Goal: Communication & Community: Answer question/provide support

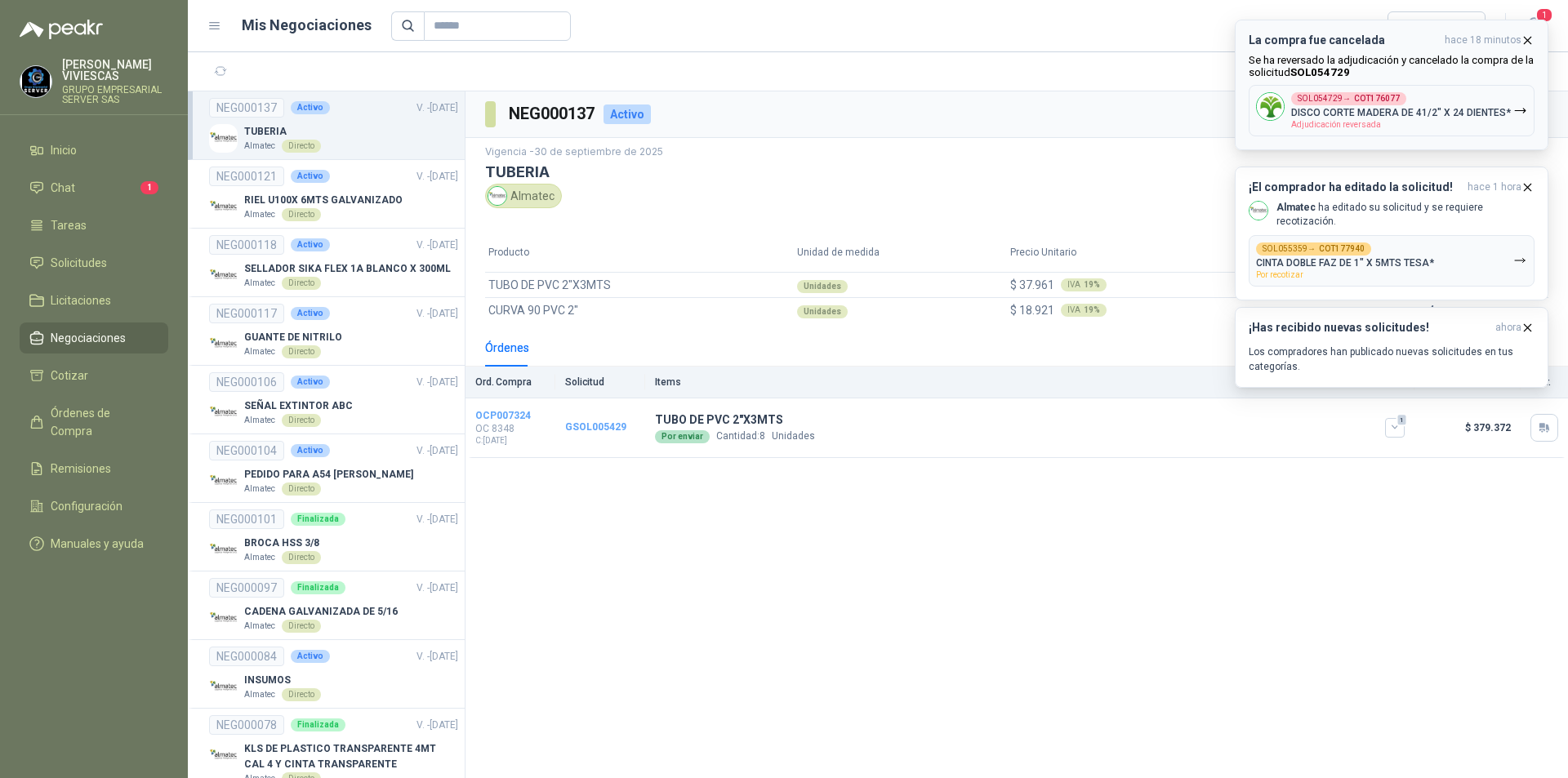
click at [1516, 115] on icon "button" at bounding box center [1520, 110] width 14 height 14
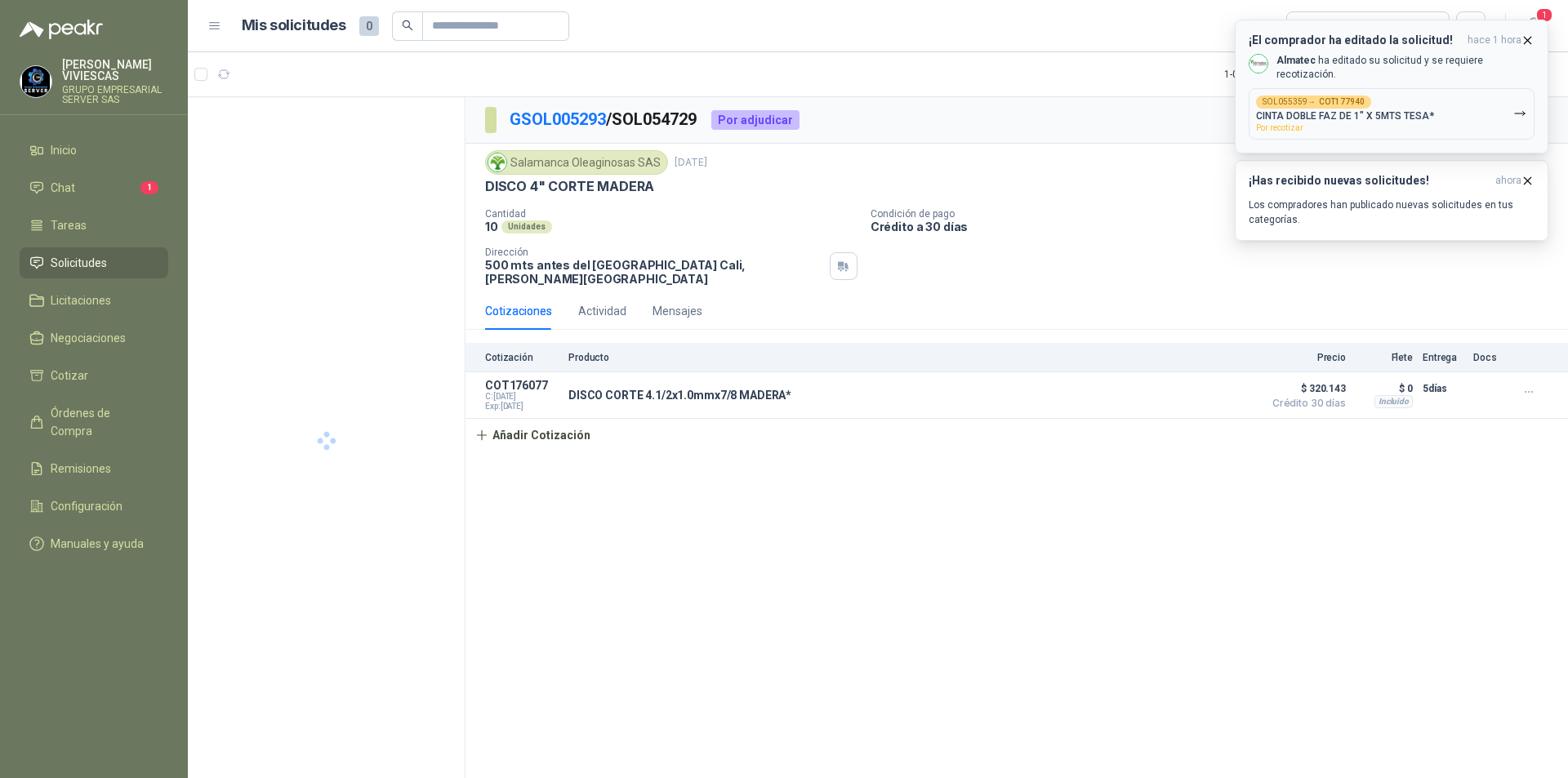
click at [1516, 107] on icon "button" at bounding box center [1520, 114] width 14 height 14
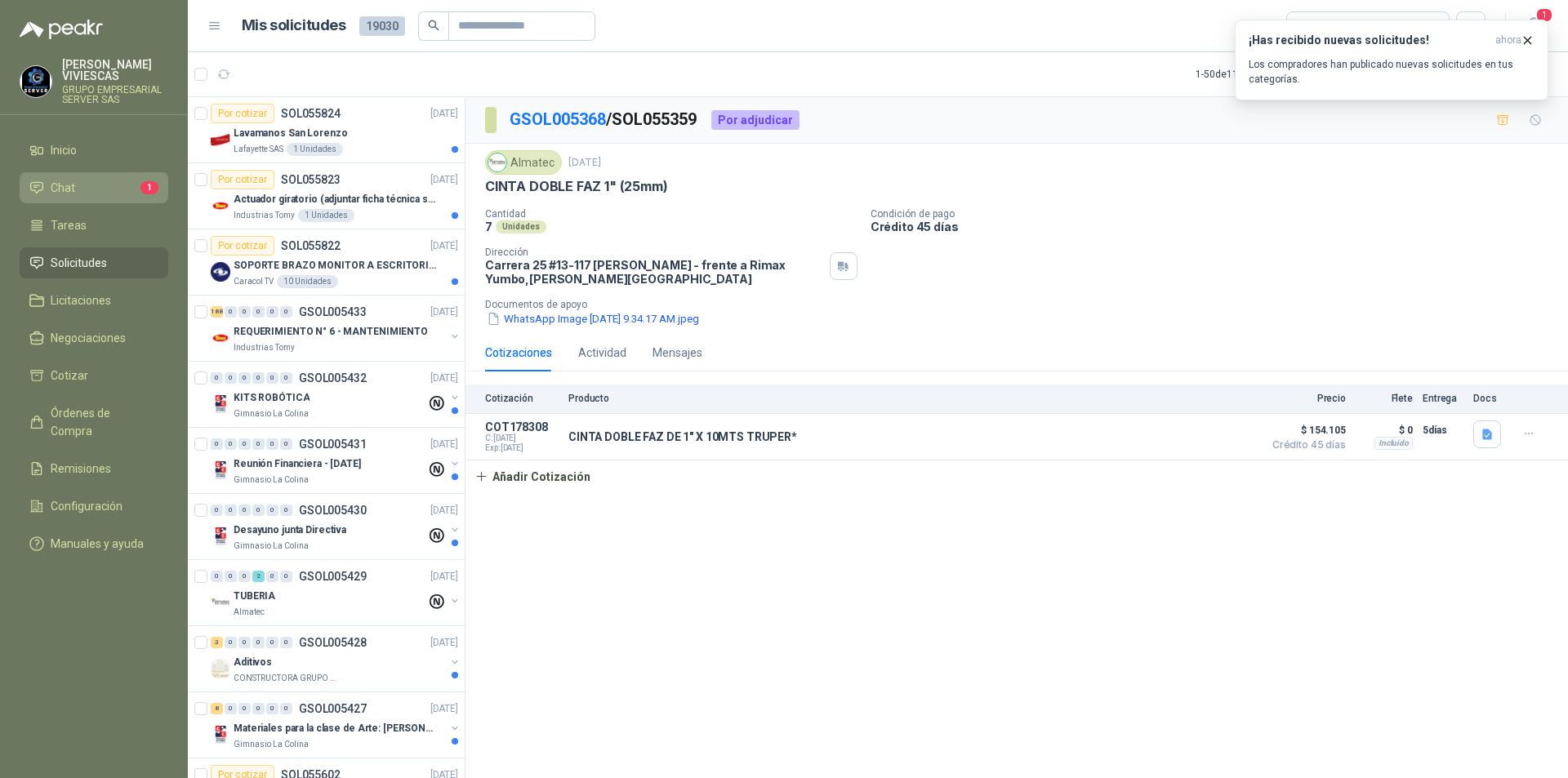
click at [76, 193] on li "Chat 1" at bounding box center [94, 188] width 129 height 18
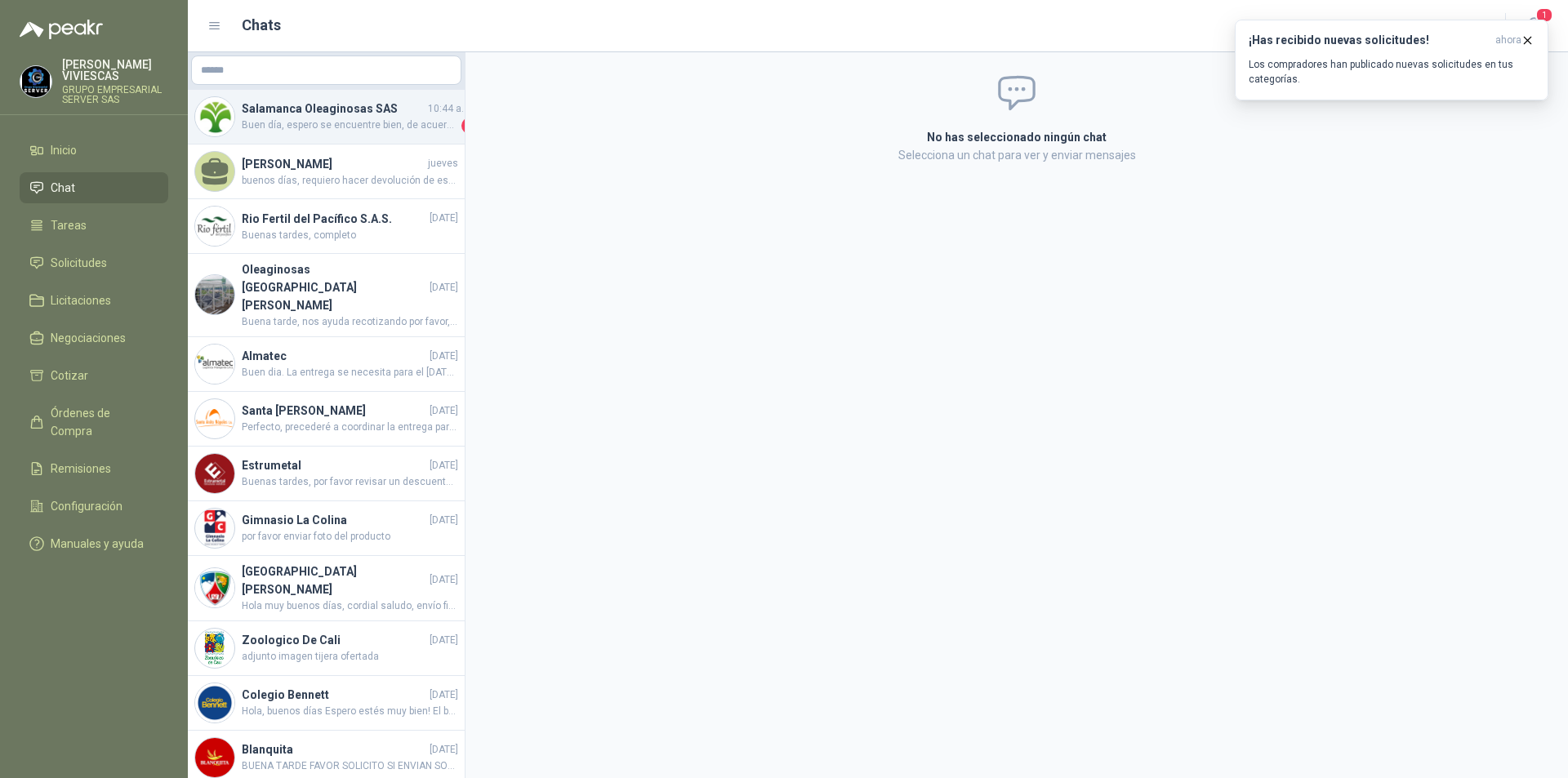
click at [352, 111] on h4 "Salamanca Oleaginosas SAS" at bounding box center [333, 109] width 183 height 18
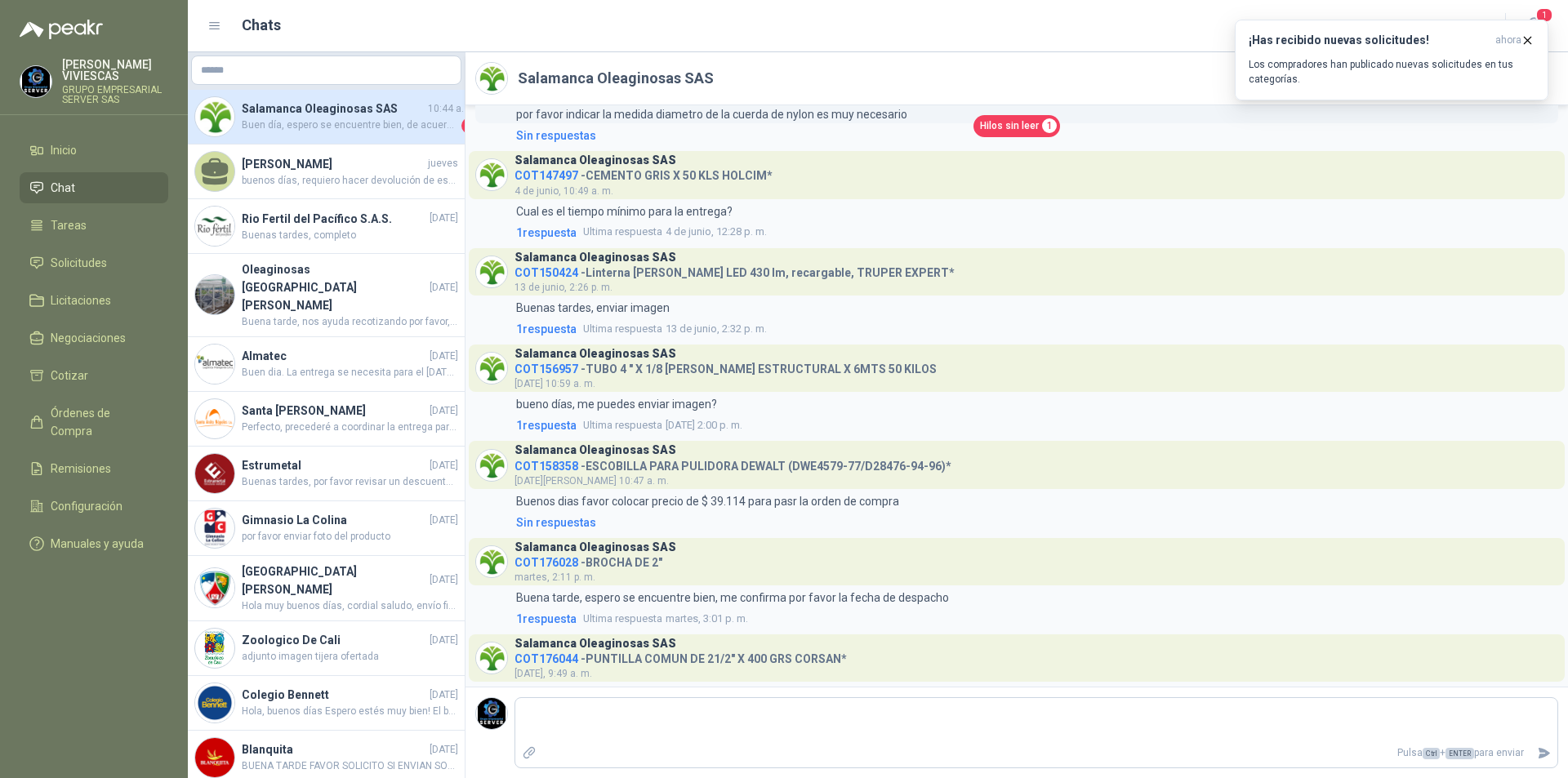
scroll to position [1199, 0]
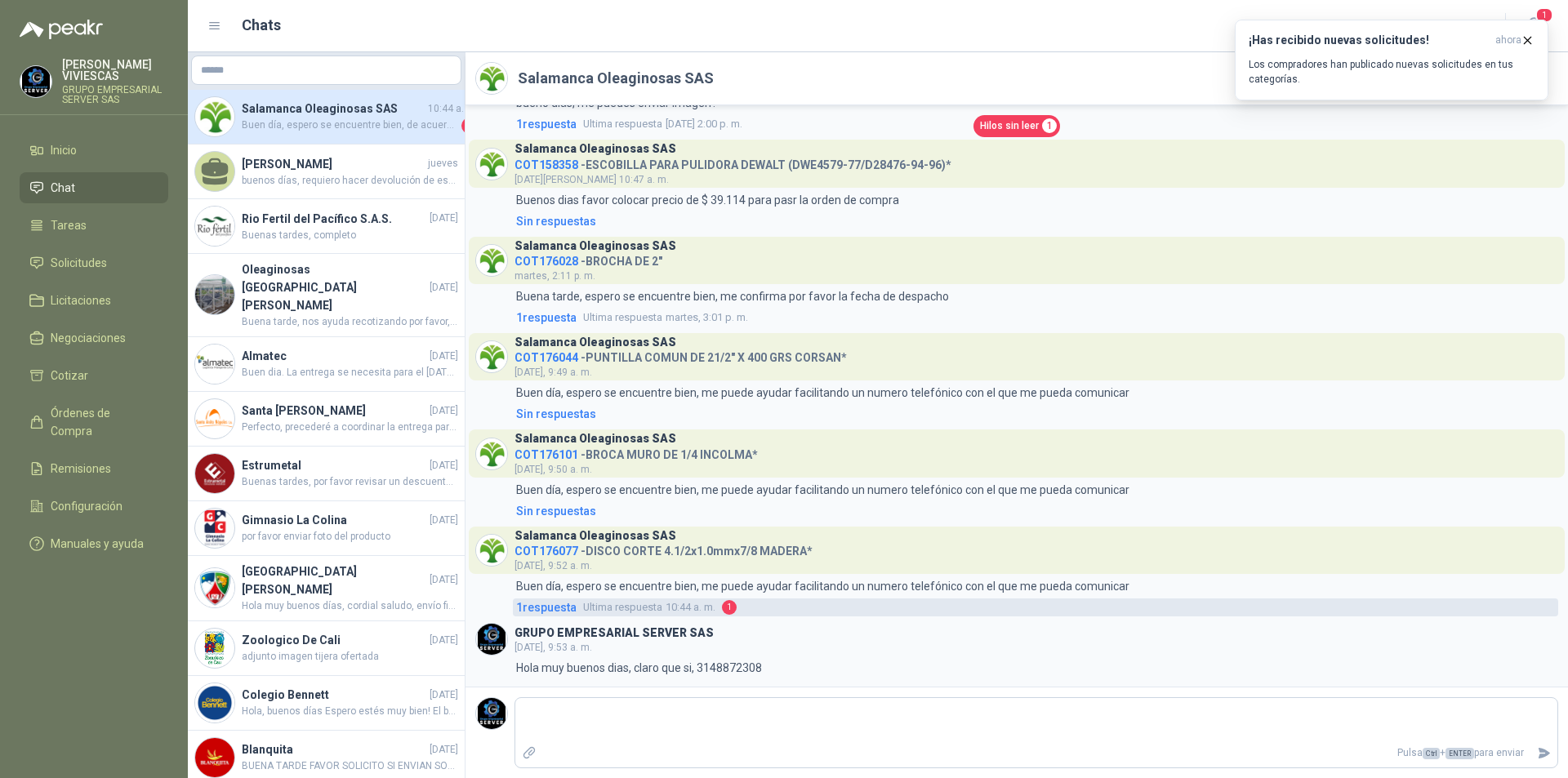
click at [565, 608] on span "1 respuesta" at bounding box center [546, 608] width 60 height 18
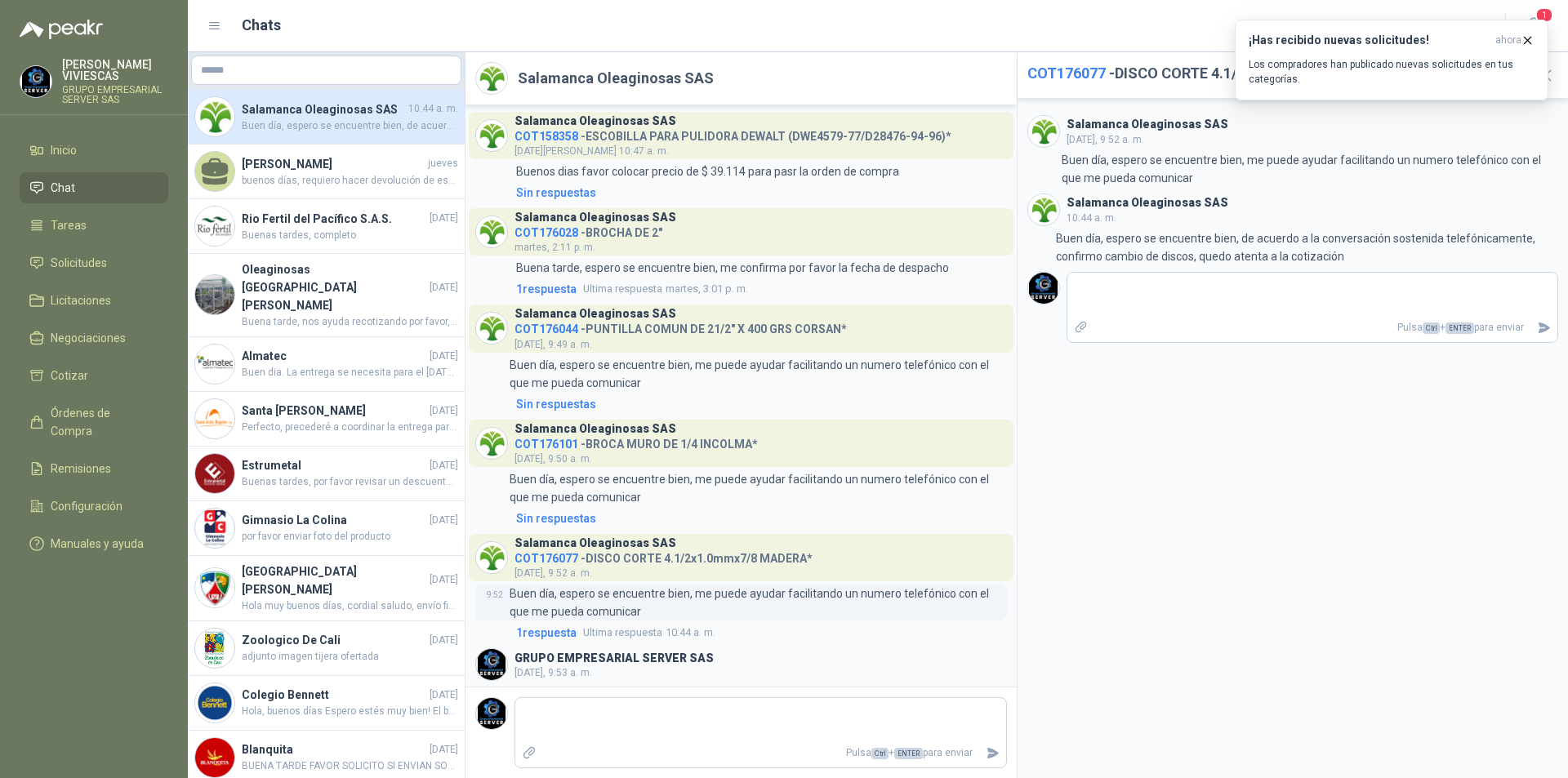
scroll to position [1172, 0]
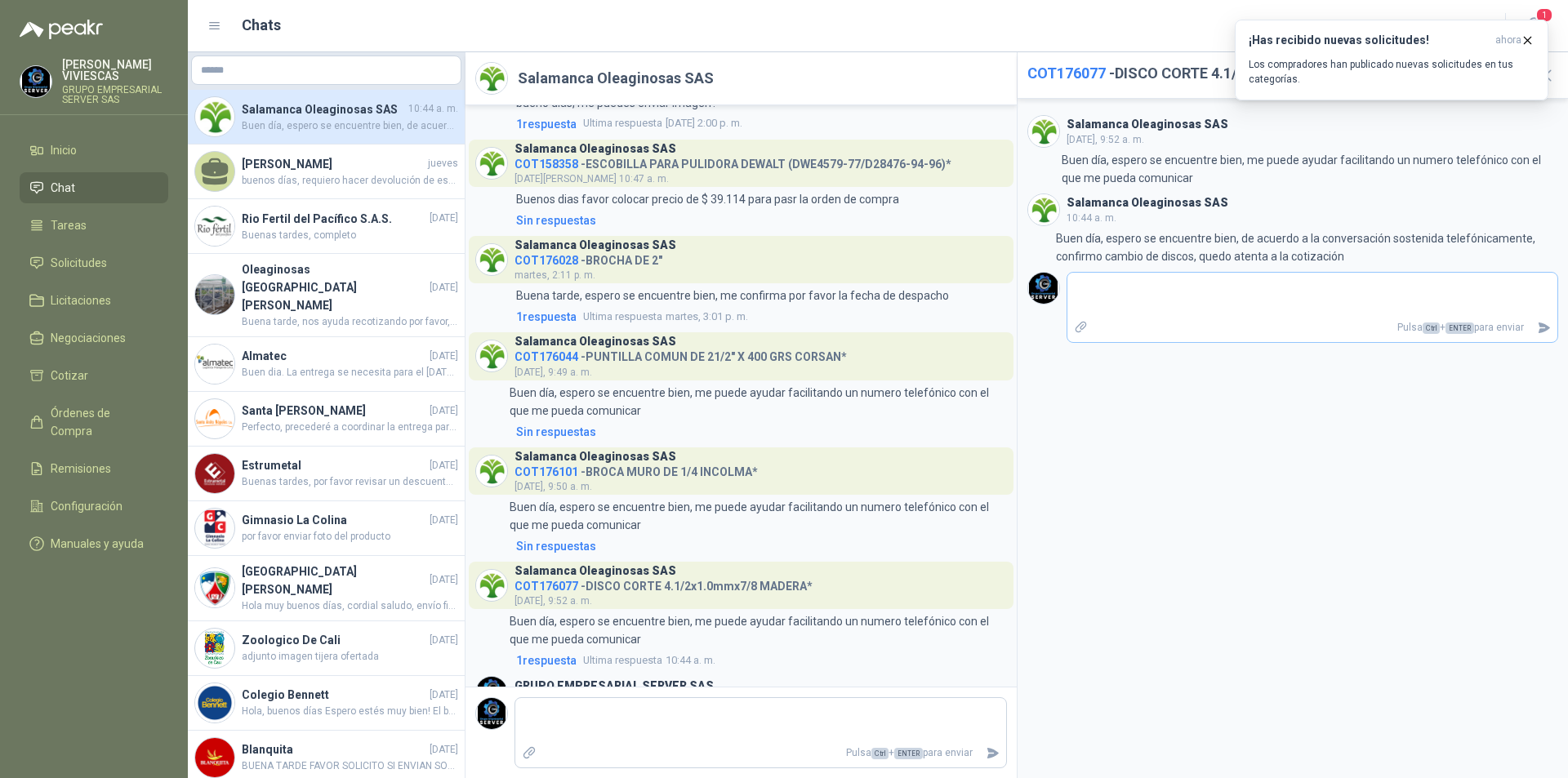
click at [1113, 298] on textarea at bounding box center [1314, 295] width 491 height 38
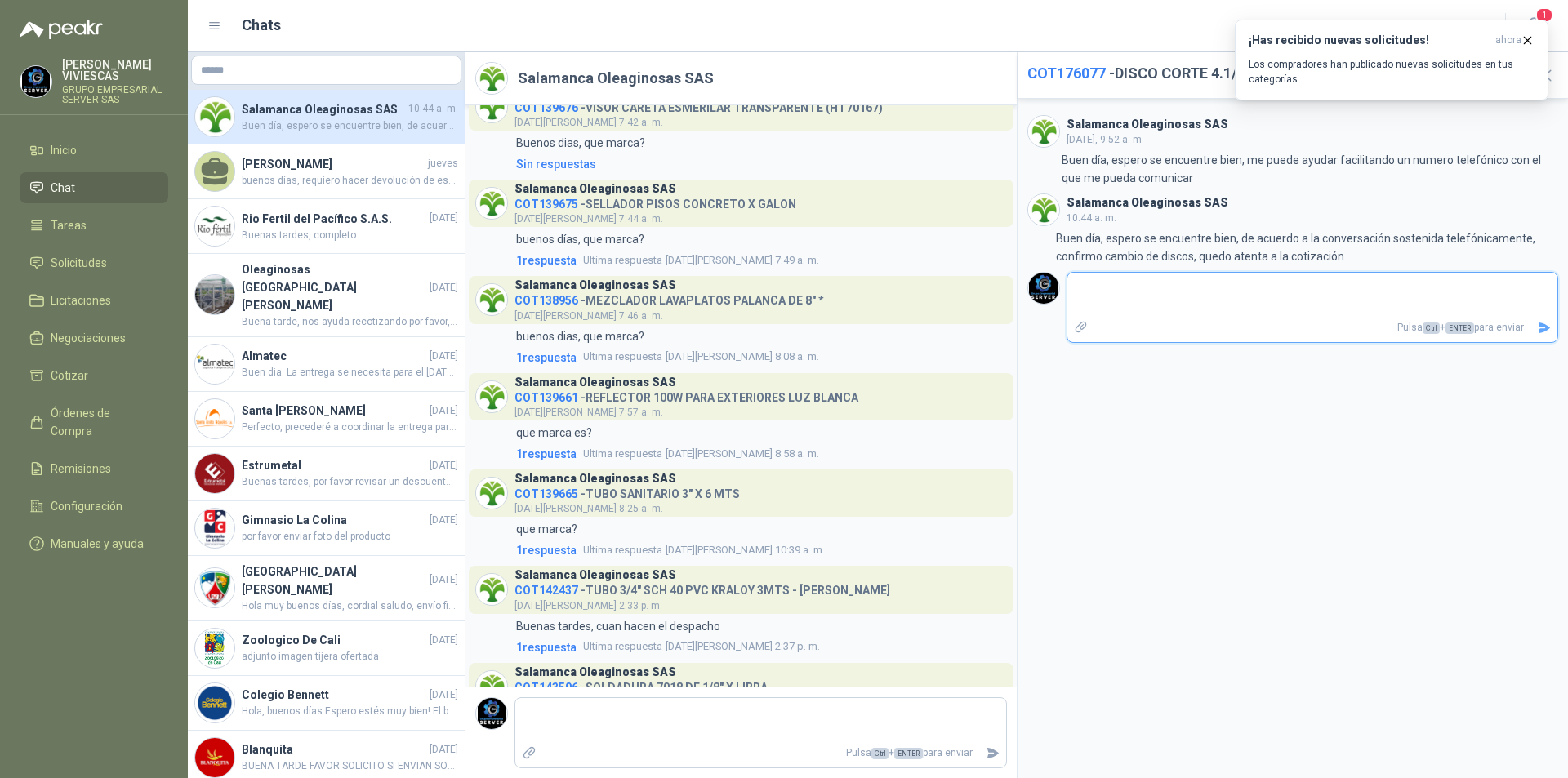
scroll to position [110, 0]
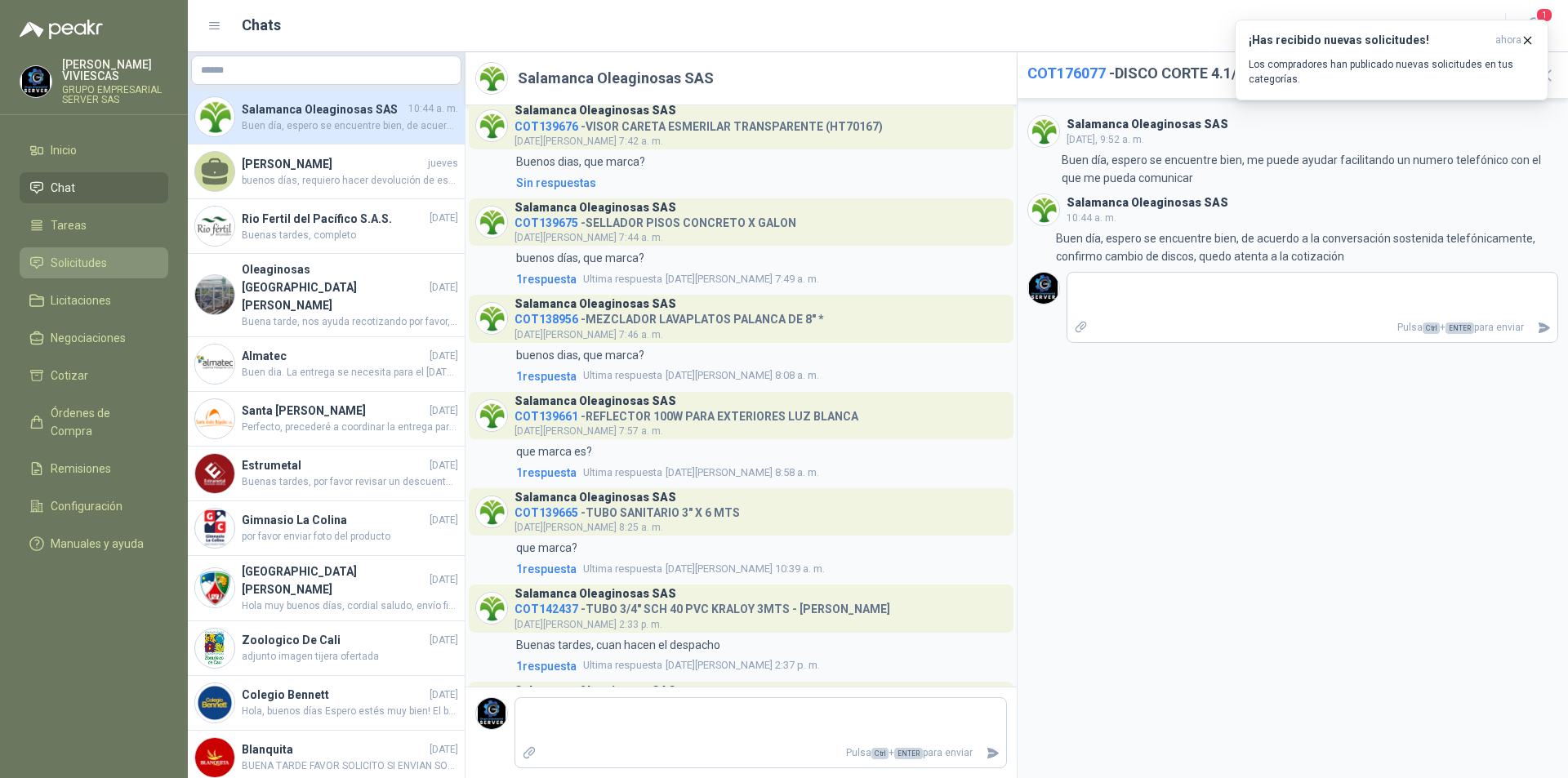
click at [80, 259] on span "Solicitudes" at bounding box center [79, 263] width 57 height 18
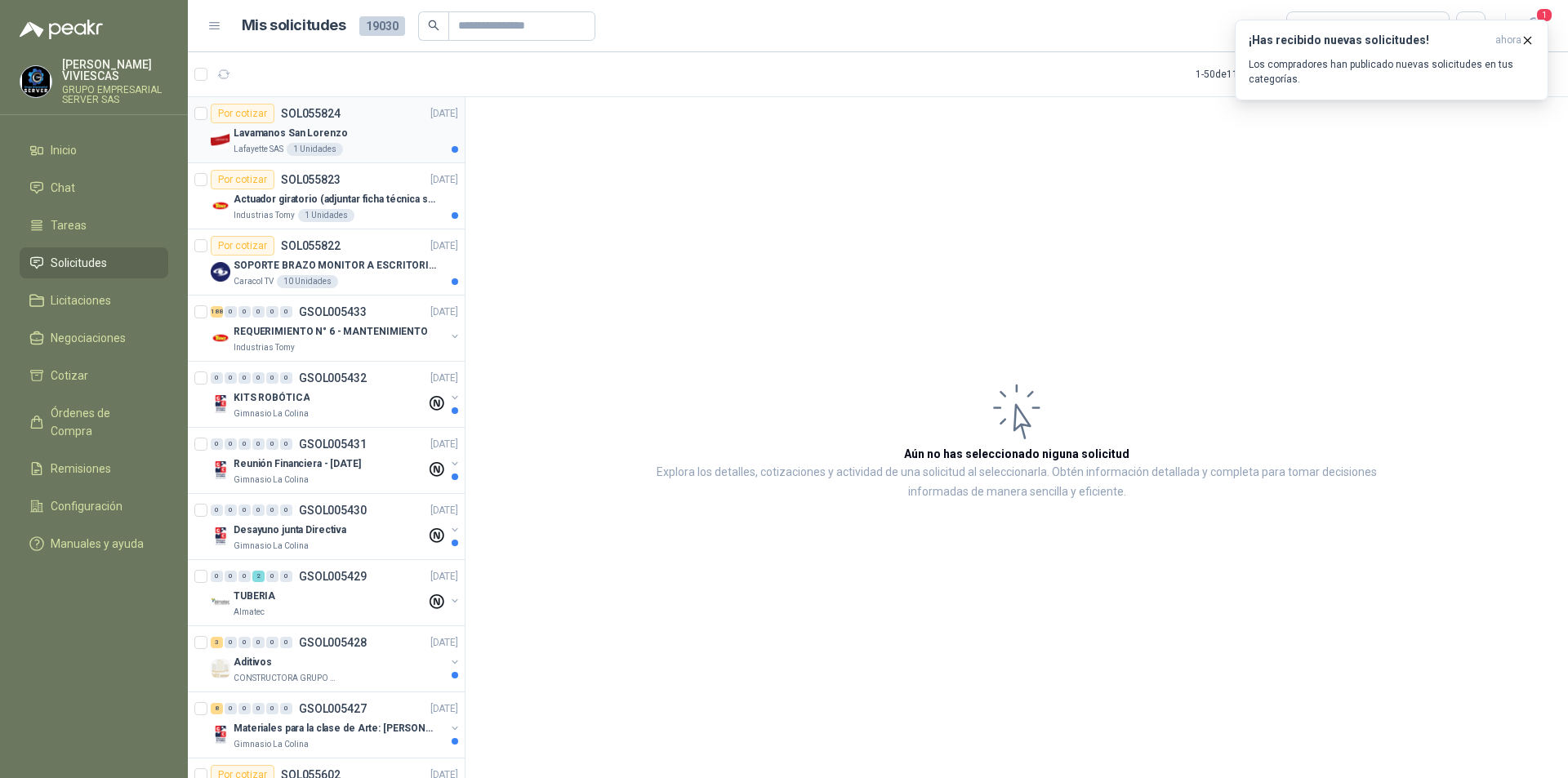
click at [281, 136] on p "Lavamanos San Lorenzo" at bounding box center [290, 133] width 114 height 16
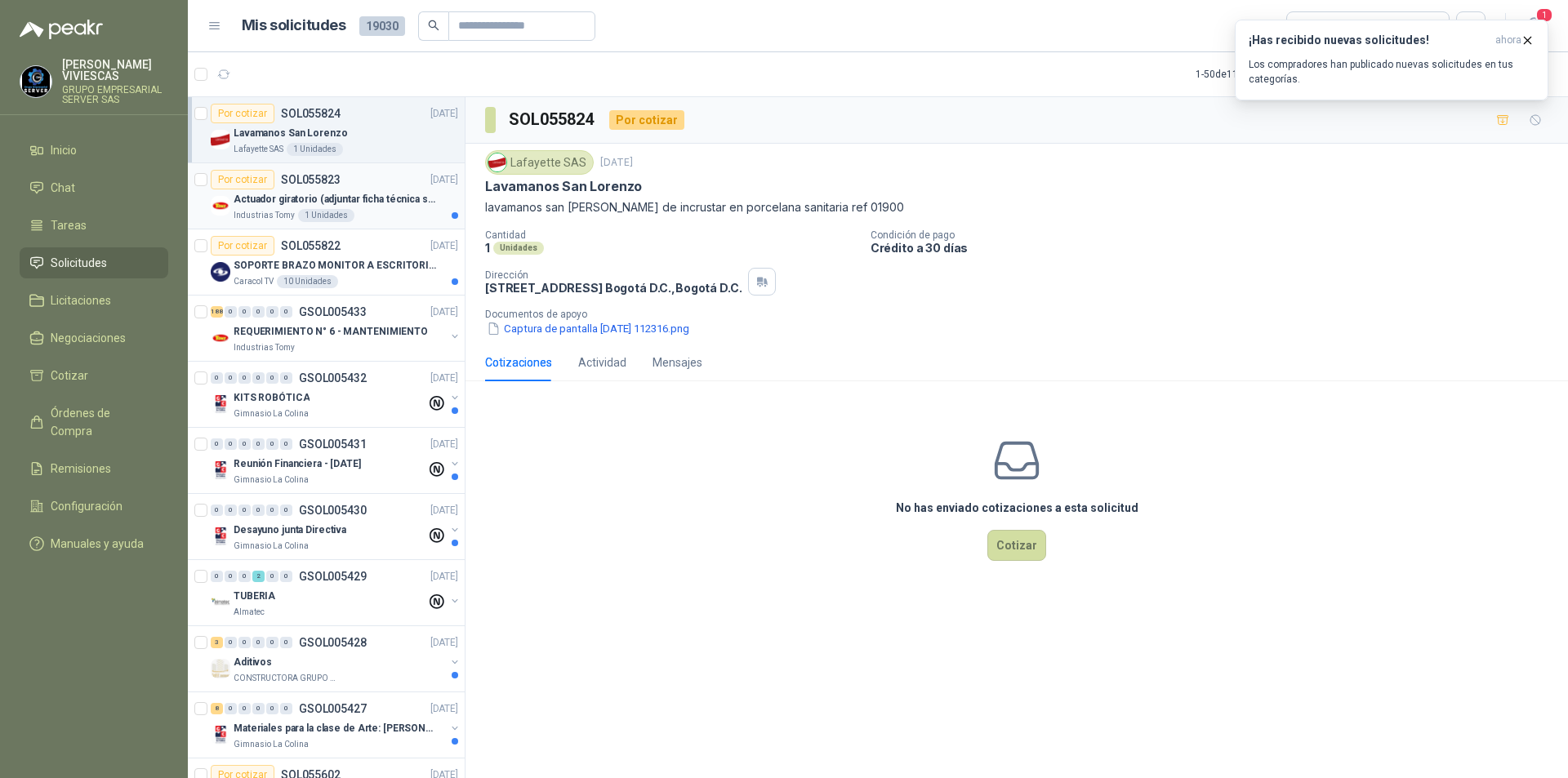
click at [261, 196] on p "Actuador giratorio (adjuntar ficha técnica si es diferente a festo)" at bounding box center [335, 200] width 203 height 16
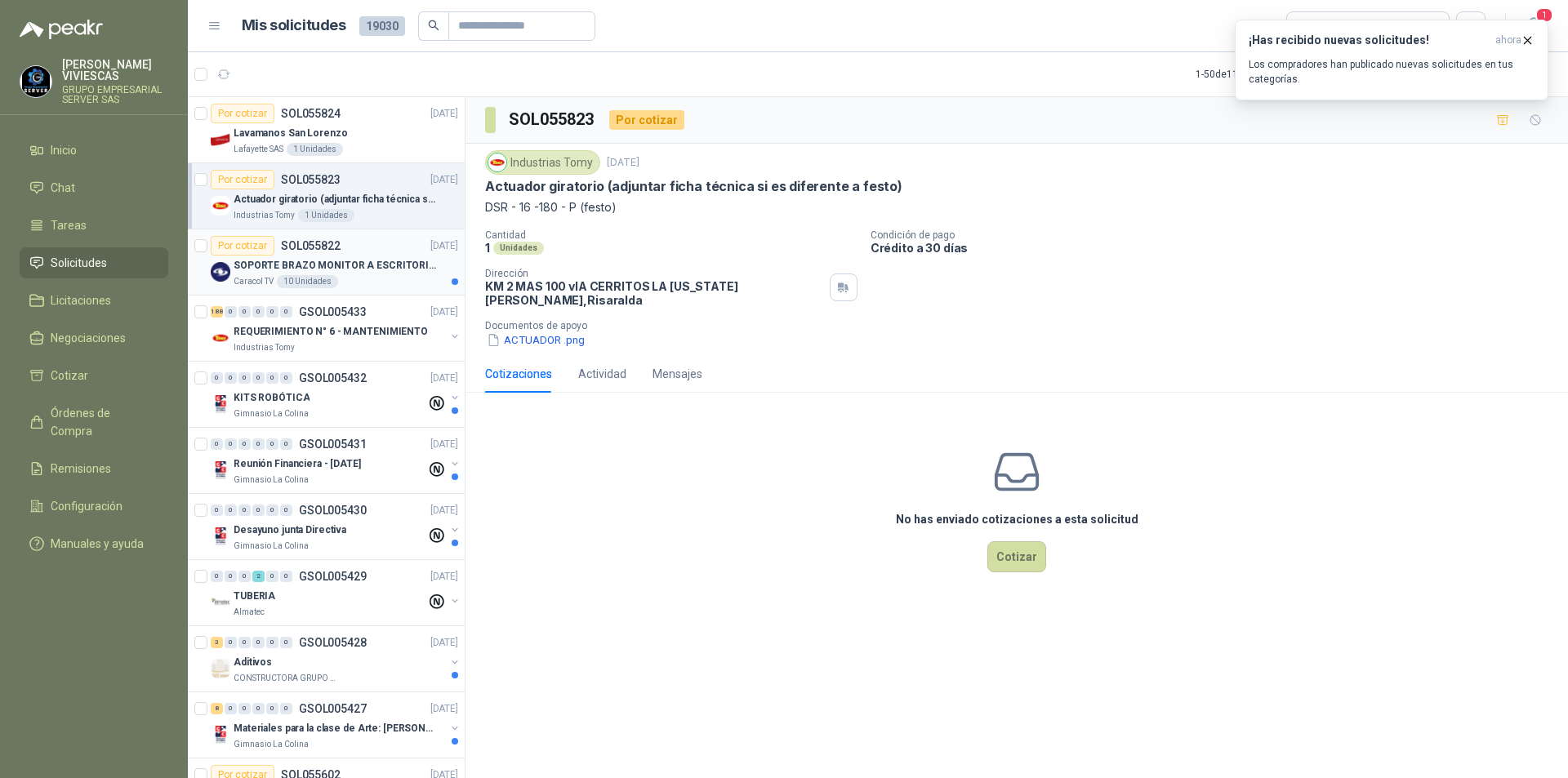
click at [276, 261] on p "SOPORTE BRAZO MONITOR A ESCRITORIO NBF80" at bounding box center [335, 266] width 203 height 16
